Goal: Task Accomplishment & Management: Manage account settings

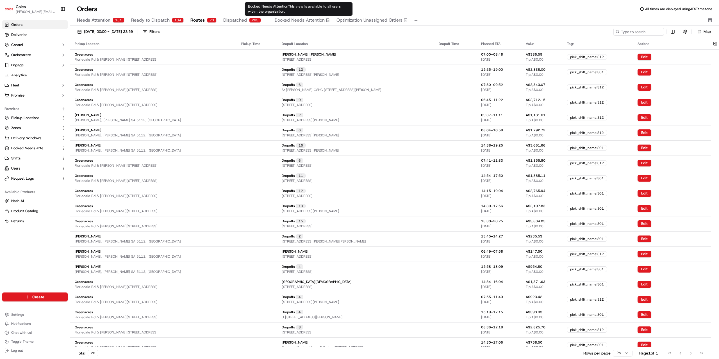
click at [187, 9] on div "Orders All times are displayed using AEST timezone" at bounding box center [394, 8] width 649 height 9
click at [146, 19] on span "Ready to Dispatch" at bounding box center [150, 20] width 38 height 7
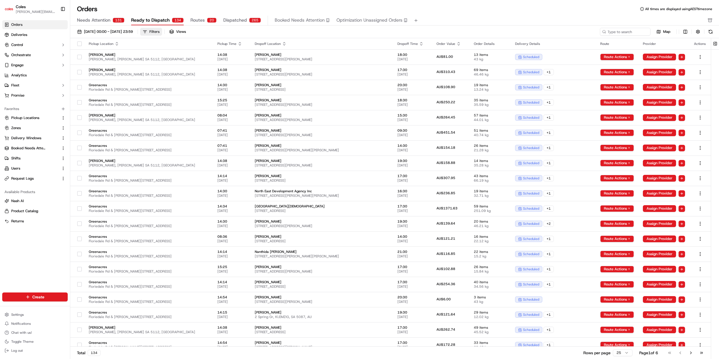
click at [159, 32] on div "Filters" at bounding box center [154, 31] width 10 height 5
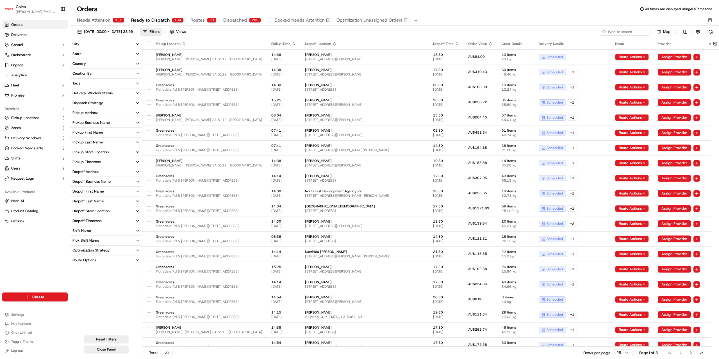
click at [91, 84] on button "Tags" at bounding box center [106, 84] width 72 height 10
click at [92, 122] on div "Delivery Window Status" at bounding box center [92, 120] width 40 height 5
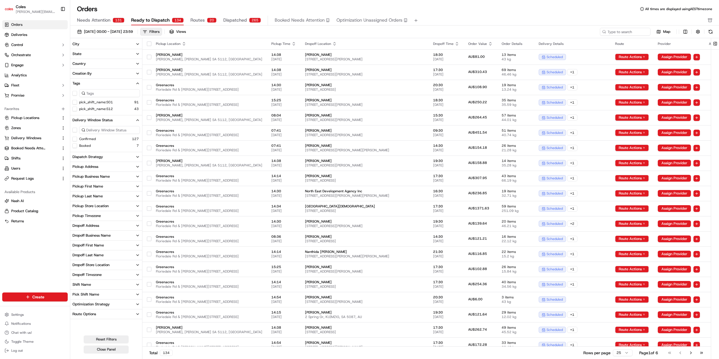
click at [97, 204] on div "Pickup Store Location" at bounding box center [90, 206] width 36 height 5
click at [87, 231] on label "[PERSON_NAME]" at bounding box center [92, 231] width 27 height 4
click at [77, 231] on button "[PERSON_NAME]" at bounding box center [74, 231] width 4 height 4
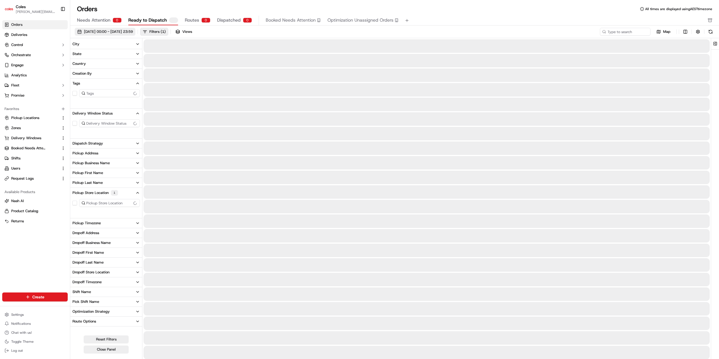
click at [125, 31] on span "[DATE] 00:00 - [DATE] 23:59" at bounding box center [108, 31] width 49 height 5
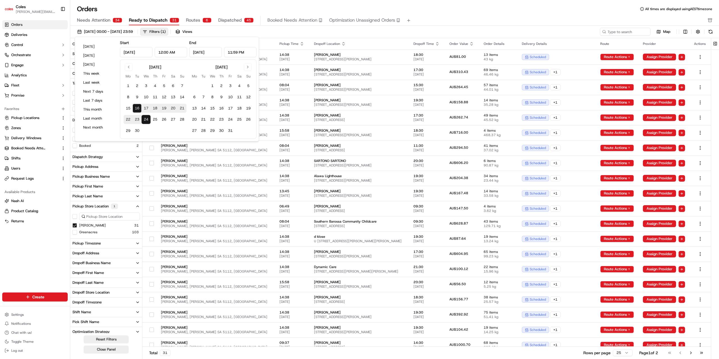
type input "[DATE]"
type input "12:00 AM"
type input "[DATE]"
type input "11:59 PM"
click at [146, 108] on button "17" at bounding box center [146, 108] width 9 height 9
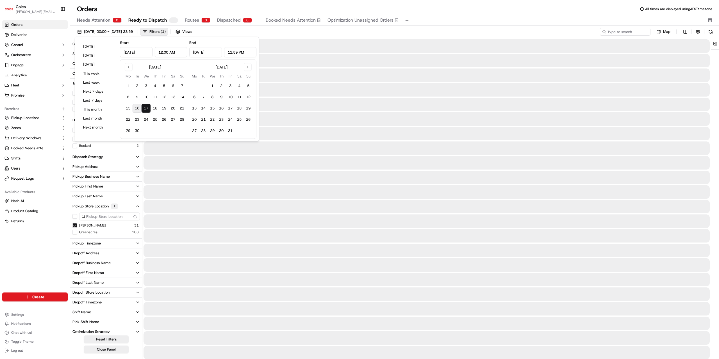
type input "[DATE]"
click at [146, 108] on button "17" at bounding box center [146, 108] width 9 height 9
click at [251, 7] on div "Orders All times are displayed using AEST timezone" at bounding box center [394, 8] width 649 height 9
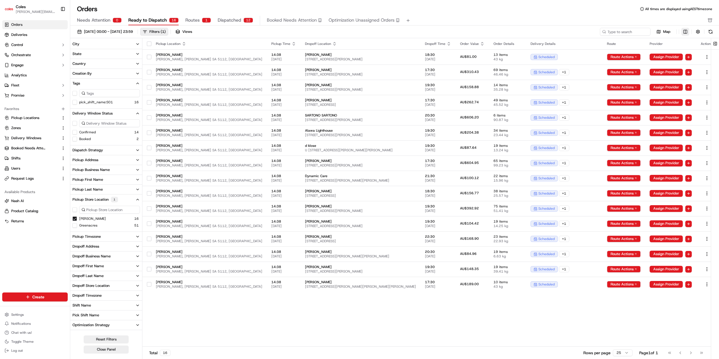
click at [684, 31] on html "Coles [EMAIL_ADDRESS][PERSON_NAME][PERSON_NAME][DOMAIN_NAME] Toggle Sidebar Ord…" at bounding box center [359, 179] width 719 height 359
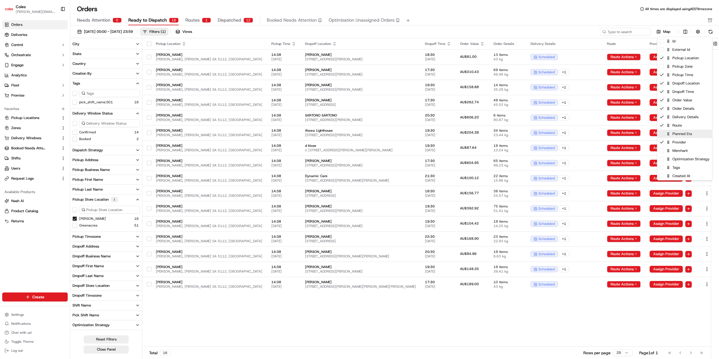
click at [662, 136] on span at bounding box center [661, 134] width 4 height 4
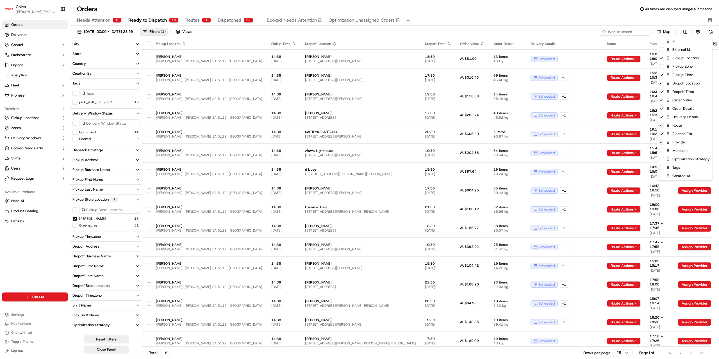
click at [564, 17] on html "Coles [EMAIL_ADDRESS][PERSON_NAME][PERSON_NAME][DOMAIN_NAME] Toggle Sidebar Ord…" at bounding box center [359, 179] width 719 height 359
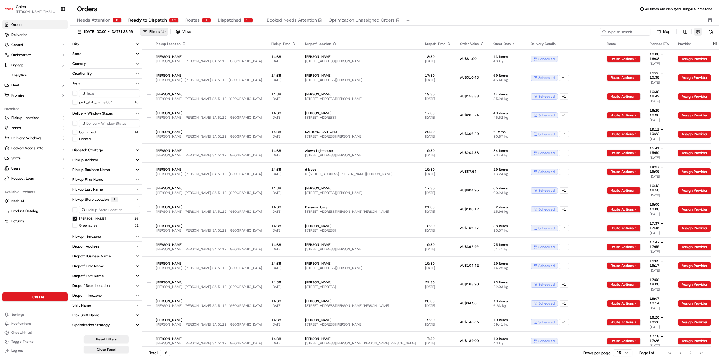
click at [698, 31] on button "button" at bounding box center [698, 32] width 8 height 8
click at [707, 42] on html "Coles [EMAIL_ADDRESS][PERSON_NAME][PERSON_NAME][DOMAIN_NAME] Toggle Sidebar Ord…" at bounding box center [359, 179] width 719 height 359
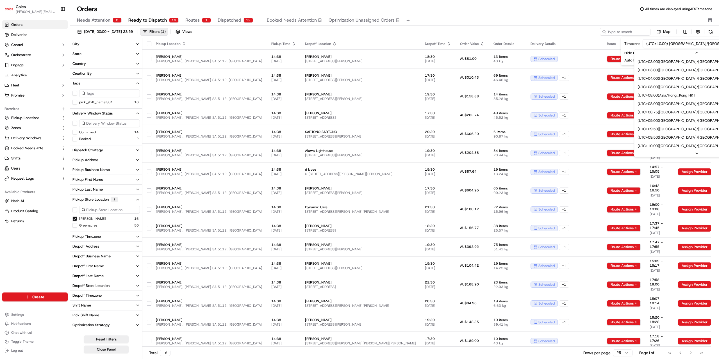
scroll to position [202, 0]
click at [611, 8] on html "Coles [EMAIL_ADDRESS][PERSON_NAME][PERSON_NAME][DOMAIN_NAME] Toggle Sidebar Ord…" at bounding box center [359, 179] width 719 height 359
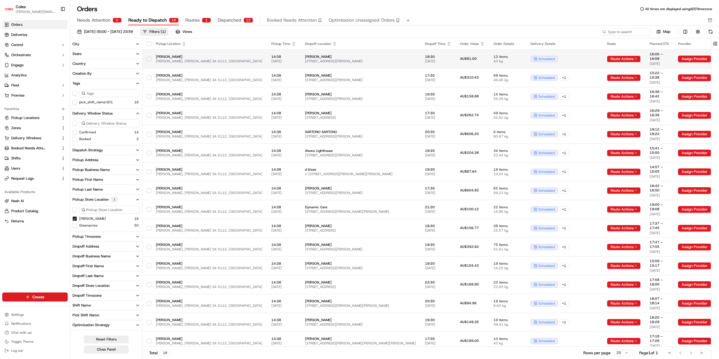
click at [699, 58] on html "Coles [EMAIL_ADDRESS][PERSON_NAME][PERSON_NAME][DOMAIN_NAME] Toggle Sidebar Ord…" at bounding box center [359, 179] width 719 height 359
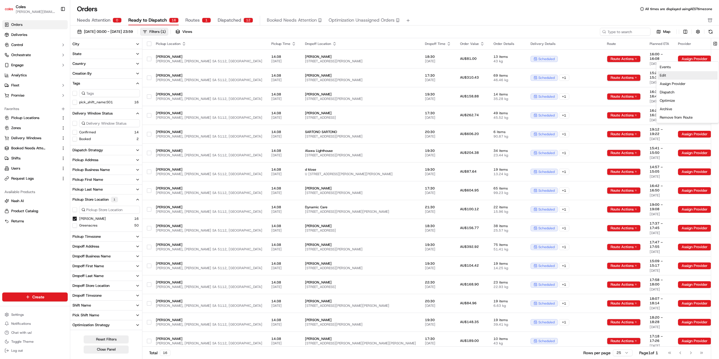
click at [661, 75] on div "Edit" at bounding box center [687, 75] width 60 height 8
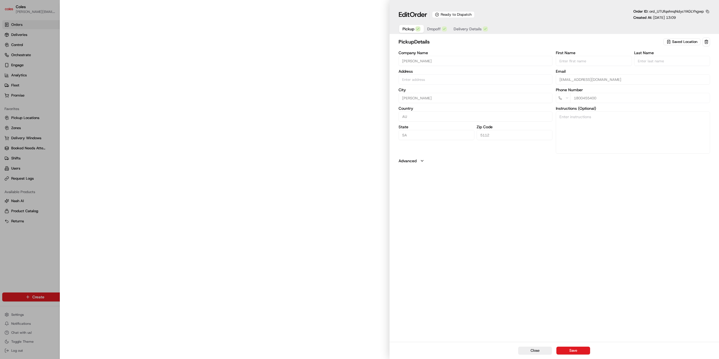
type input "[PERSON_NAME]"
type input "AU"
type input "SA"
type input "5112"
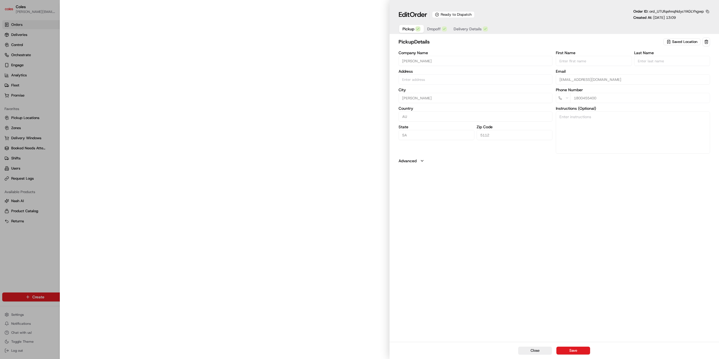
type input "[EMAIL_ADDRESS][DOMAIN_NAME]"
type input "1800455400"
type input "[PERSON_NAME]/C, [PERSON_NAME] Hwy [PERSON_NAME] SA 5112 AU"
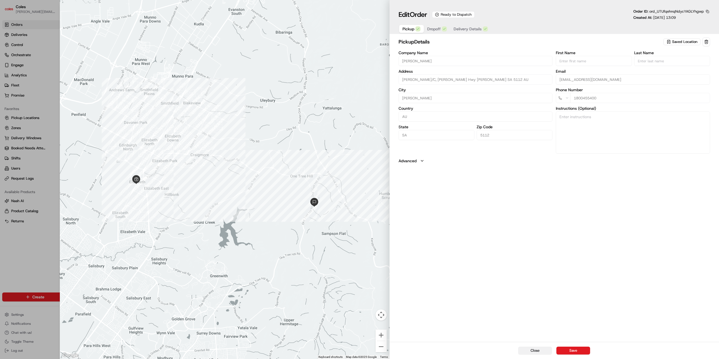
click at [536, 350] on button "Close" at bounding box center [535, 351] width 34 height 8
type input "+1"
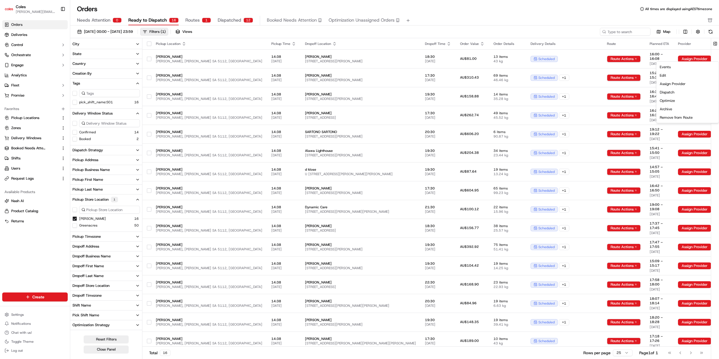
click at [570, 14] on div "Orders All times are displayed using AEST timezone Needs Attention 0 Ready to D…" at bounding box center [394, 14] width 649 height 21
click at [198, 20] on button "Routes 1" at bounding box center [198, 21] width 26 height 10
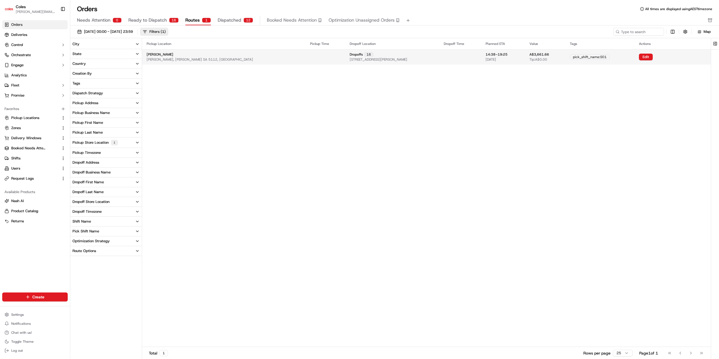
click at [350, 58] on span "[STREET_ADDRESS][PERSON_NAME]" at bounding box center [379, 59] width 58 height 4
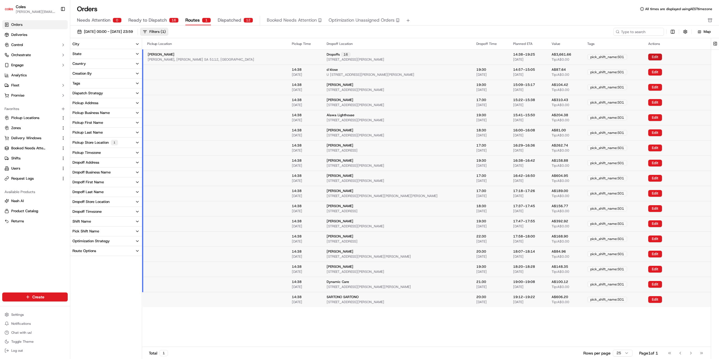
click at [648, 57] on button "Edit" at bounding box center [655, 57] width 14 height 7
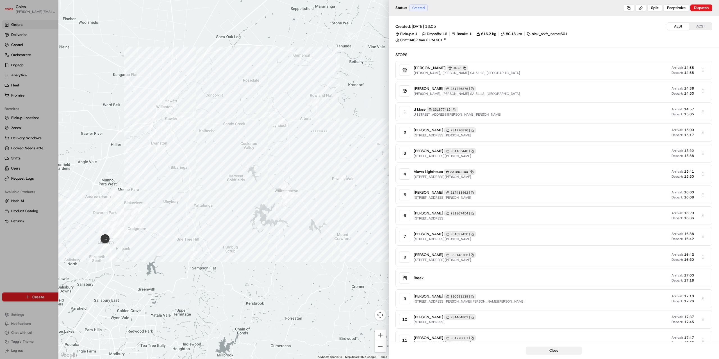
click at [559, 349] on button "Close" at bounding box center [554, 351] width 56 height 8
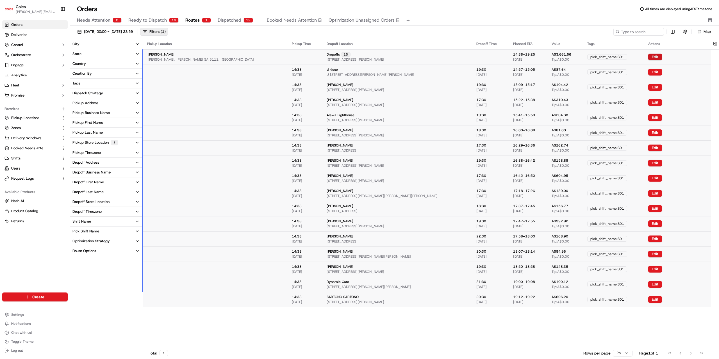
click at [648, 55] on button "Edit" at bounding box center [655, 57] width 14 height 7
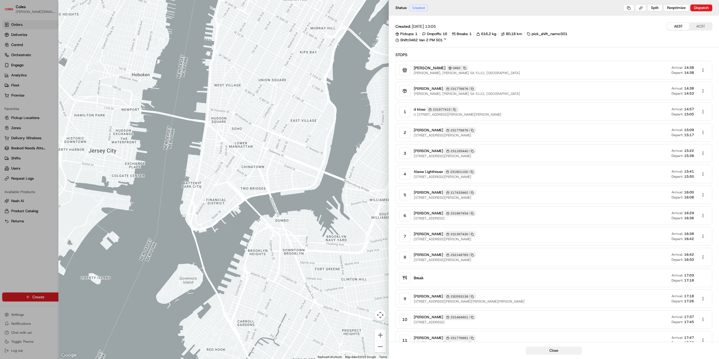
click at [560, 352] on button "Close" at bounding box center [554, 351] width 56 height 8
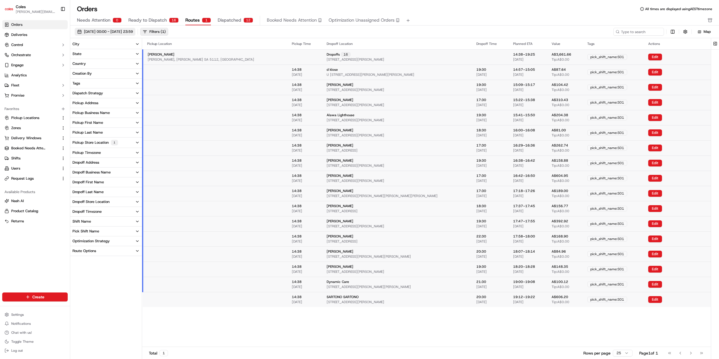
click at [131, 32] on span "[DATE] 00:00 - [DATE] 23:59" at bounding box center [108, 31] width 49 height 5
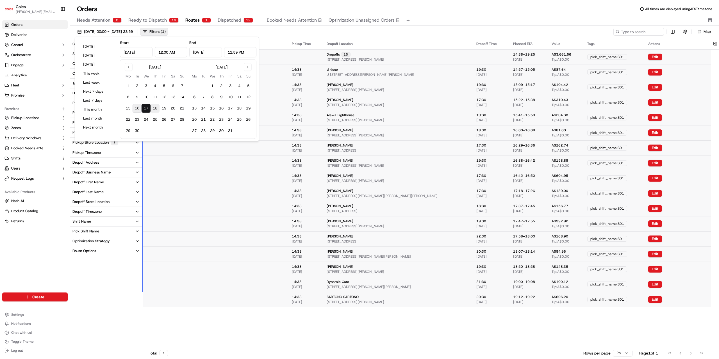
click at [154, 106] on button "18" at bounding box center [154, 108] width 9 height 9
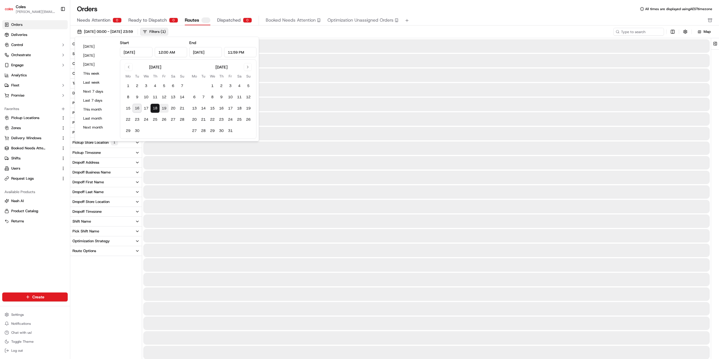
type input "[DATE]"
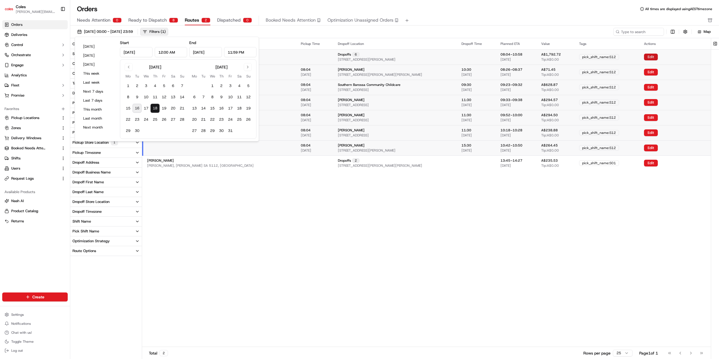
click at [644, 55] on button "Edit" at bounding box center [651, 57] width 14 height 7
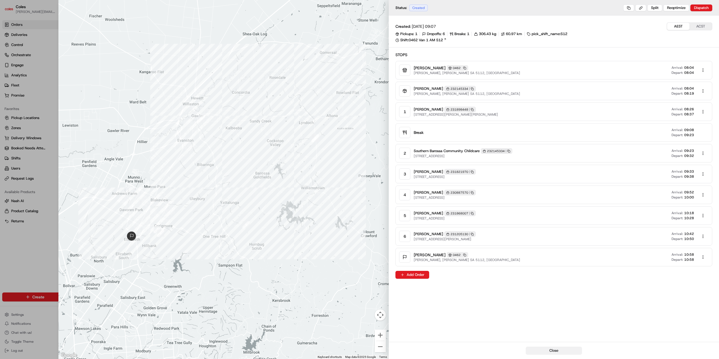
click at [561, 352] on button "Close" at bounding box center [554, 351] width 56 height 8
